Goal: Find specific page/section: Find specific page/section

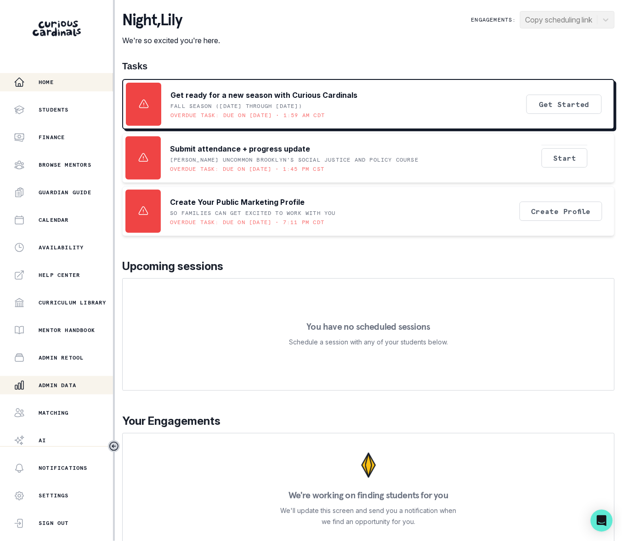
click at [59, 383] on p "Admin Data" at bounding box center [58, 385] width 38 height 7
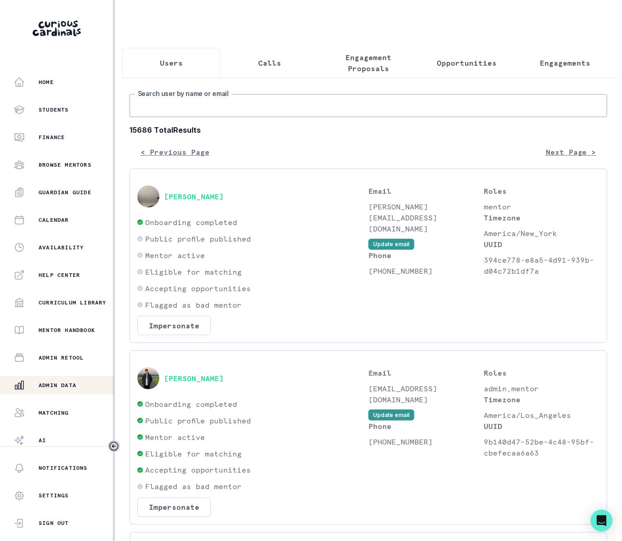
drag, startPoint x: 180, startPoint y: 115, endPoint x: 176, endPoint y: 123, distance: 9.0
click at [180, 116] on input "Search user by name or email" at bounding box center [369, 105] width 478 height 23
type input "[PERSON_NAME]"
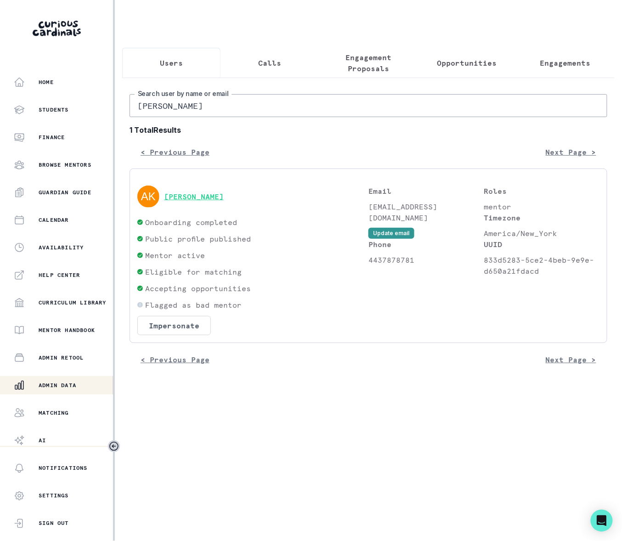
click at [187, 201] on button "[PERSON_NAME]" at bounding box center [194, 196] width 60 height 9
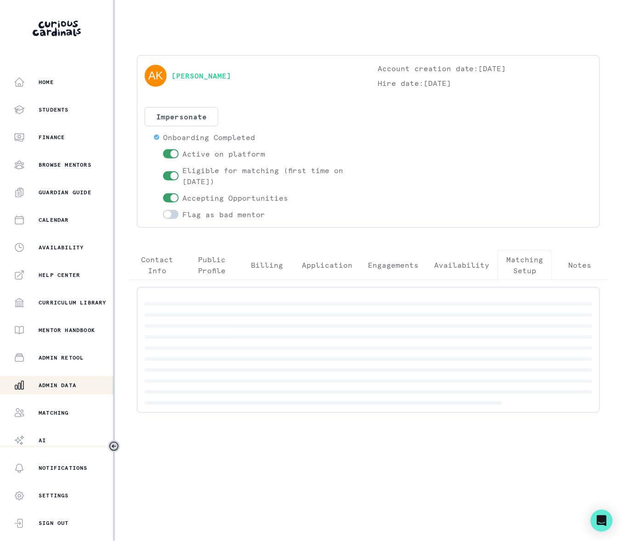
click at [520, 263] on p "Matching Setup" at bounding box center [525, 265] width 40 height 22
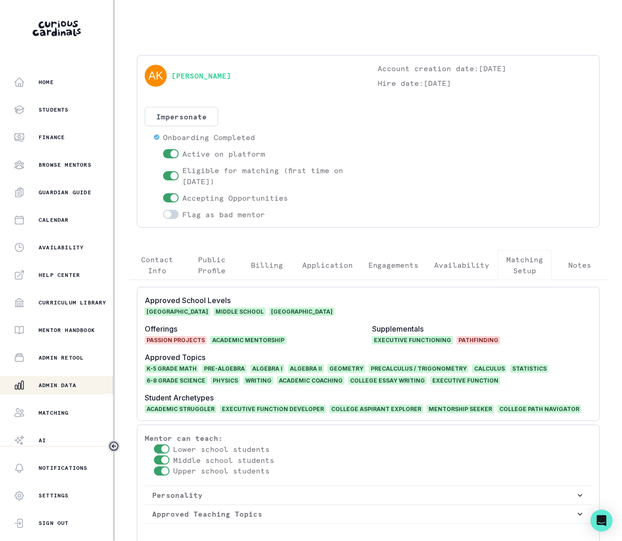
scroll to position [21, 0]
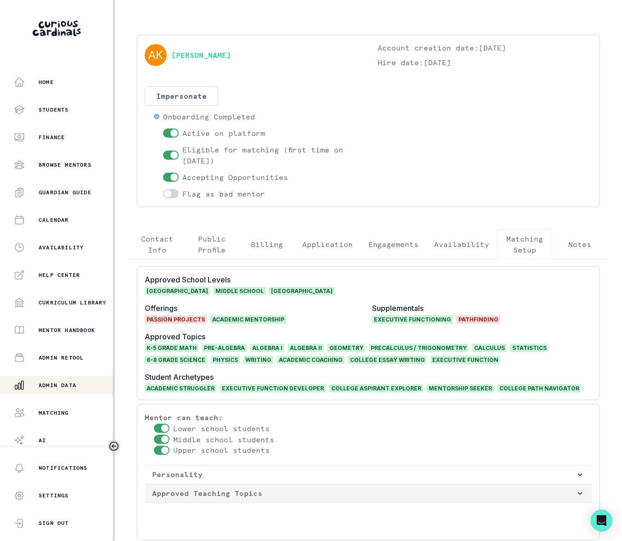
click at [576, 494] on icon "button" at bounding box center [580, 493] width 9 height 9
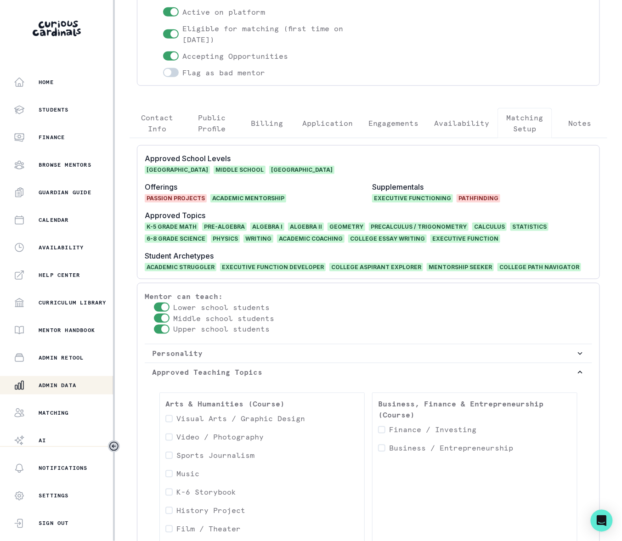
scroll to position [0, 0]
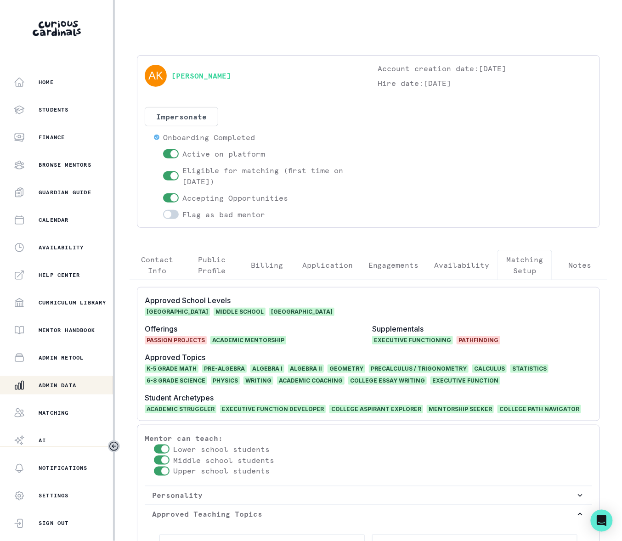
click at [69, 385] on p "Admin Data" at bounding box center [58, 385] width 38 height 7
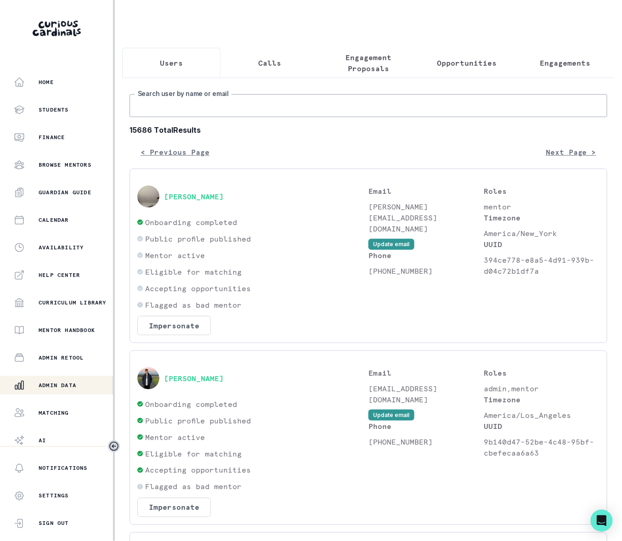
click at [159, 117] on input "Search user by name or email" at bounding box center [369, 105] width 478 height 23
type input "[PERSON_NAME]"
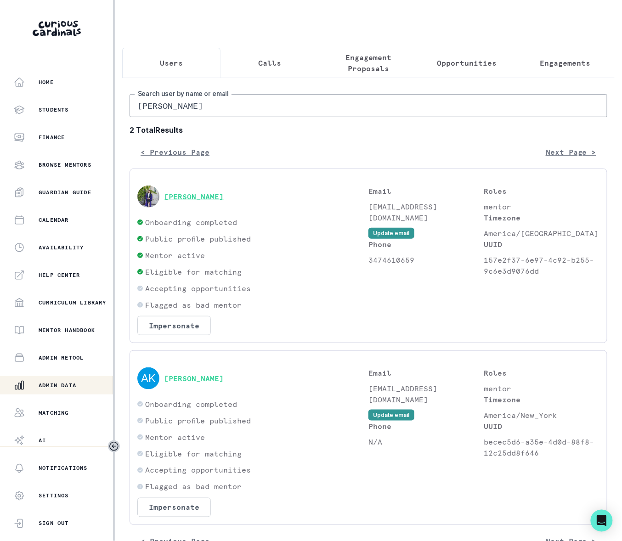
click at [198, 201] on button "[PERSON_NAME]" at bounding box center [194, 196] width 60 height 9
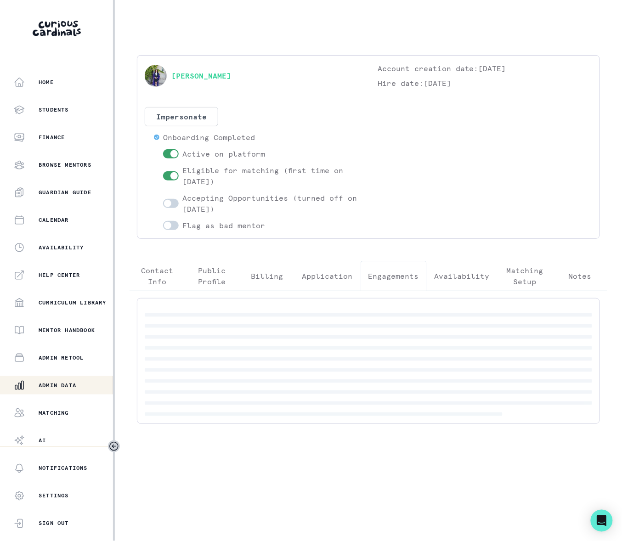
click at [395, 279] on p "Engagements" at bounding box center [393, 276] width 51 height 11
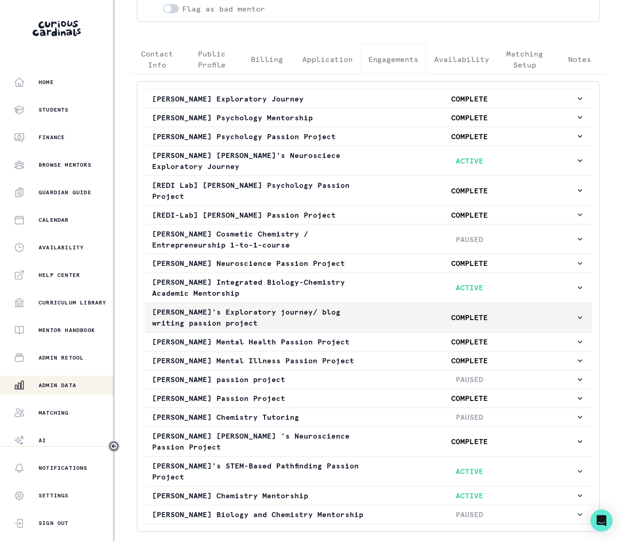
scroll to position [309, 0]
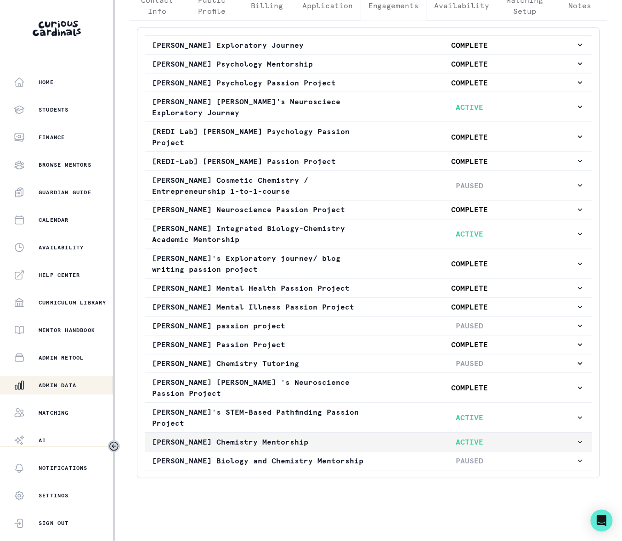
click at [576, 438] on icon "button" at bounding box center [580, 442] width 9 height 9
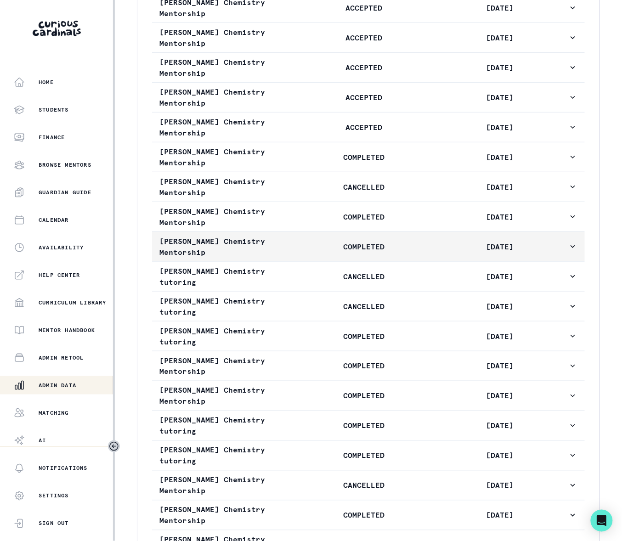
scroll to position [934, 0]
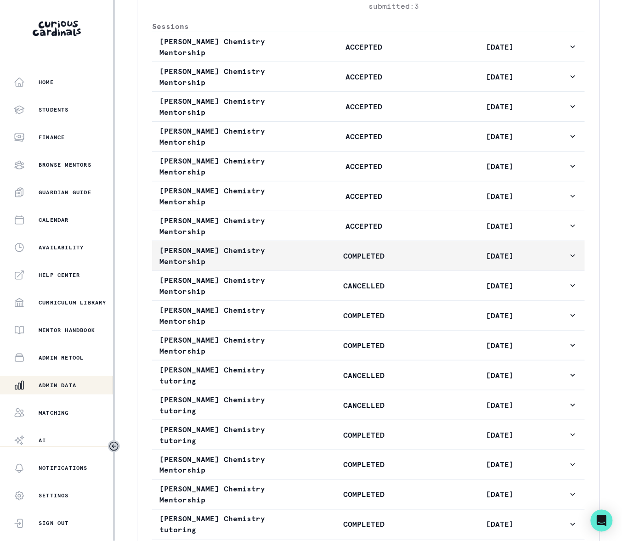
click at [571, 257] on icon "button" at bounding box center [573, 256] width 5 height 3
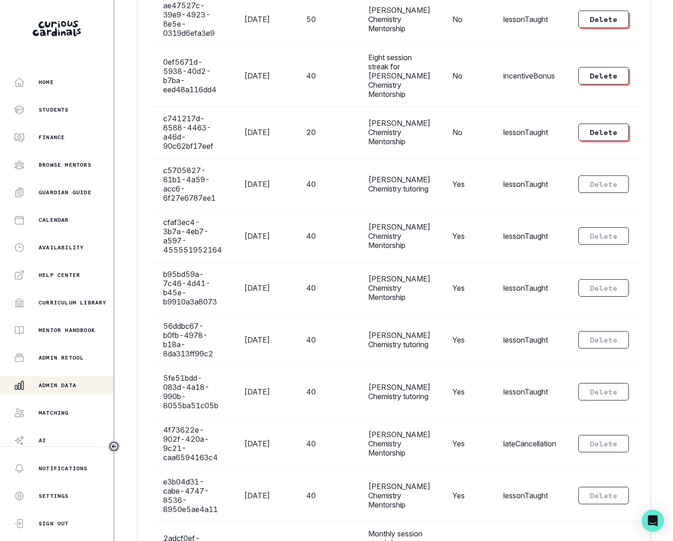
scroll to position [1857, 0]
